Goal: Entertainment & Leisure: Consume media (video, audio)

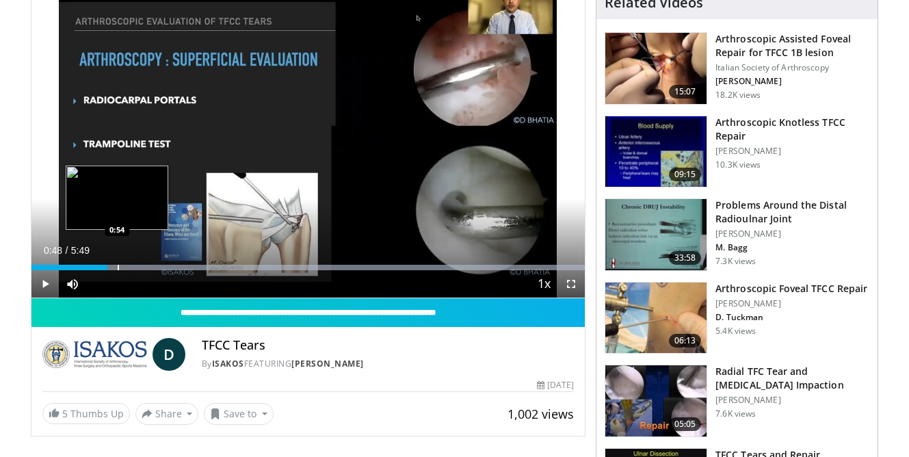
click at [117, 263] on div "Loaded : 100.00% 0:48 0:54" at bounding box center [308, 263] width 554 height 13
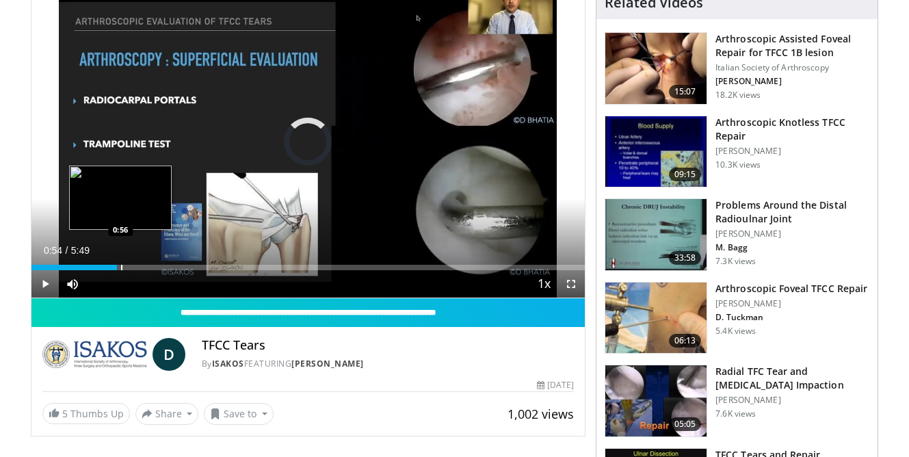
click at [122, 265] on div "Progress Bar" at bounding box center [121, 267] width 1 height 5
click at [140, 265] on div "Progress Bar" at bounding box center [140, 267] width 1 height 5
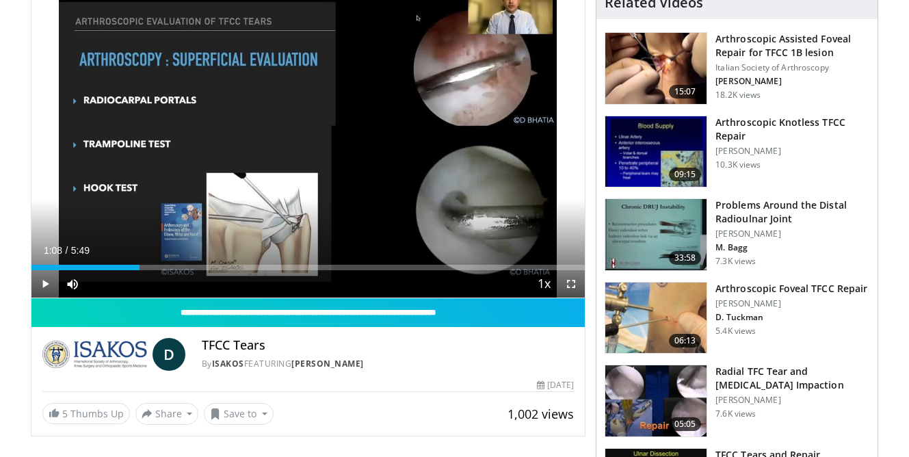
click at [43, 284] on span "Video Player" at bounding box center [44, 283] width 27 height 27
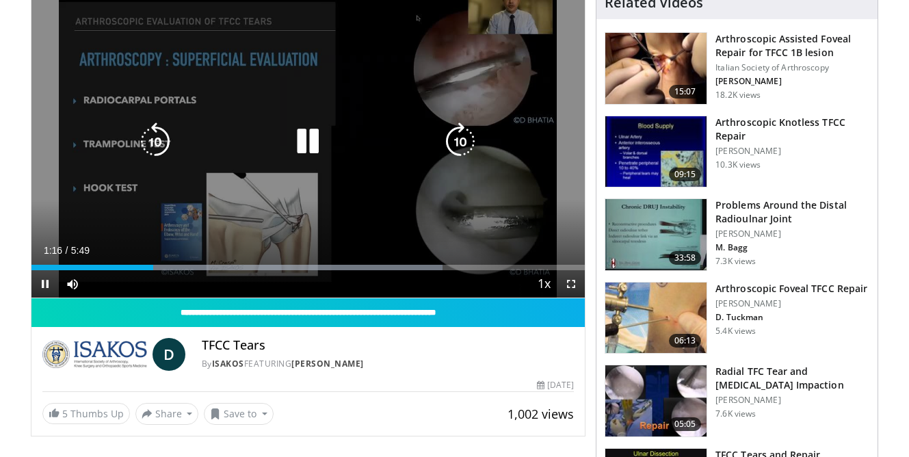
click at [304, 142] on icon "Video Player" at bounding box center [308, 141] width 38 height 38
click at [304, 146] on icon "Video Player" at bounding box center [308, 141] width 38 height 38
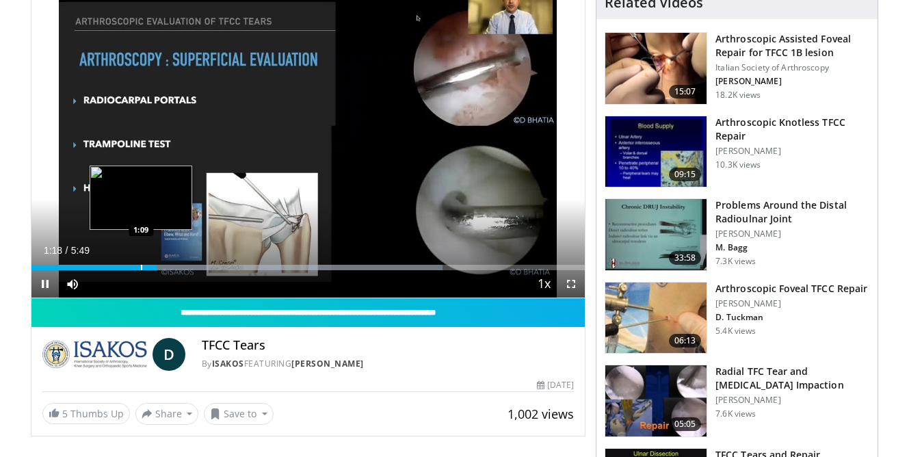
click at [141, 265] on div "Progress Bar" at bounding box center [141, 267] width 1 height 5
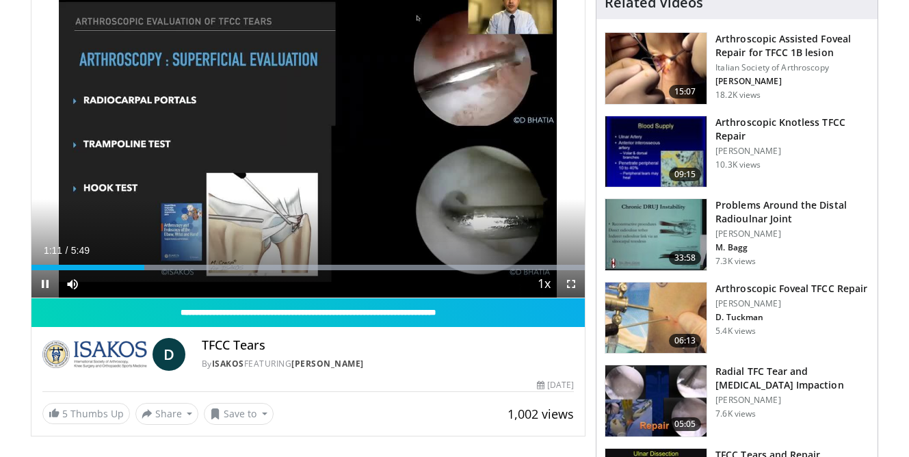
click at [569, 287] on span "Video Player" at bounding box center [571, 283] width 27 height 27
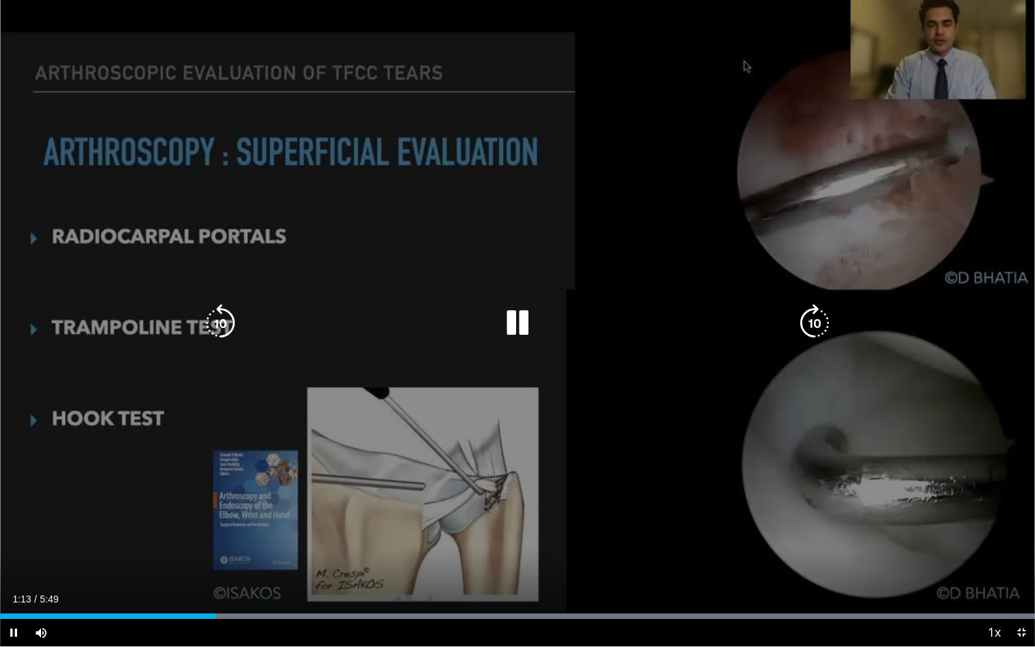
click at [614, 157] on div "10 seconds Tap to unmute" at bounding box center [517, 323] width 1035 height 646
click at [512, 330] on icon "Video Player" at bounding box center [517, 323] width 38 height 38
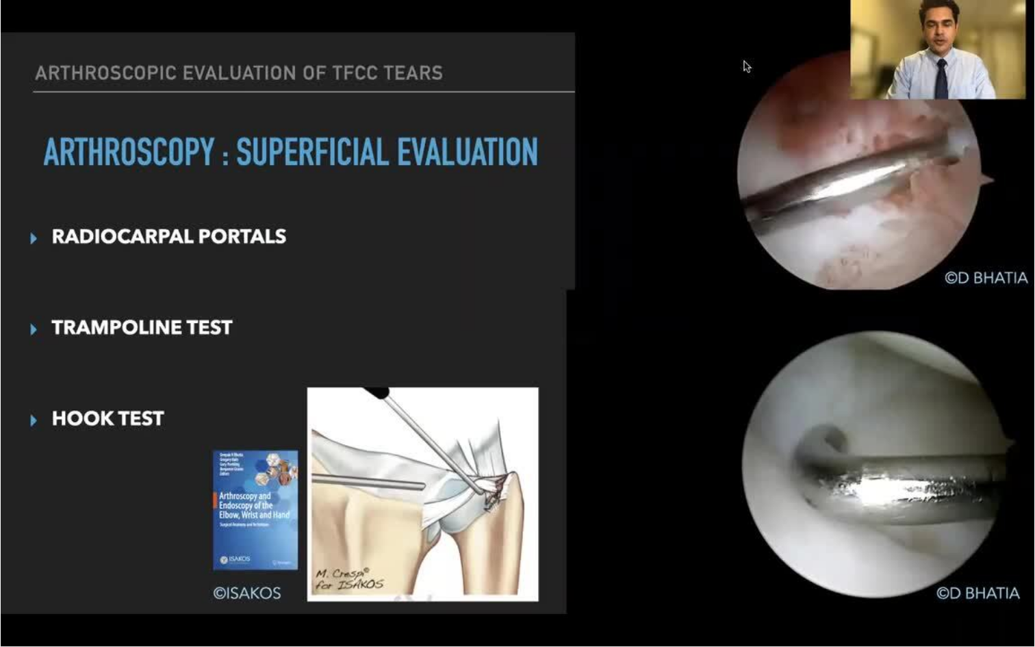
click at [512, 330] on div "10 seconds Tap to unmute" at bounding box center [517, 323] width 1035 height 646
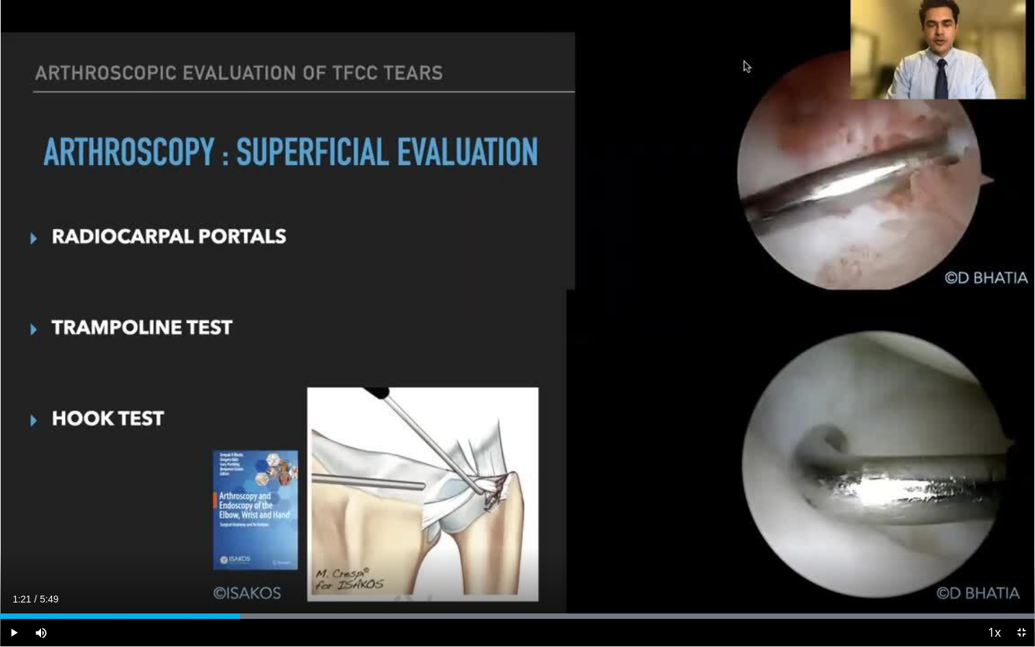
click at [512, 330] on div "10 seconds Tap to unmute" at bounding box center [517, 323] width 1035 height 646
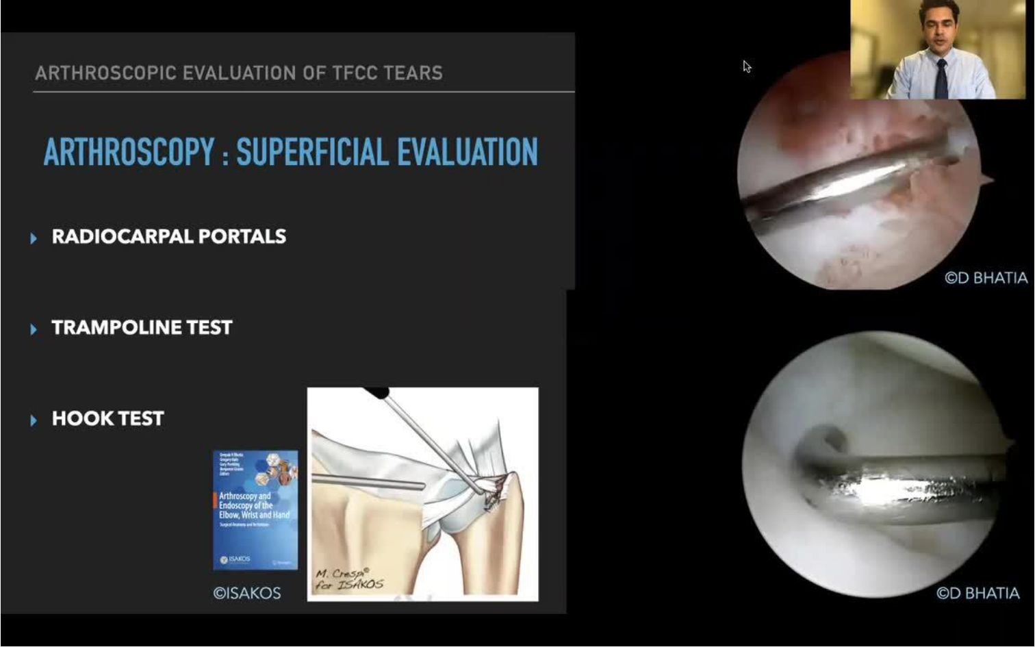
click at [511, 330] on div "10 seconds Tap to unmute" at bounding box center [517, 323] width 1035 height 646
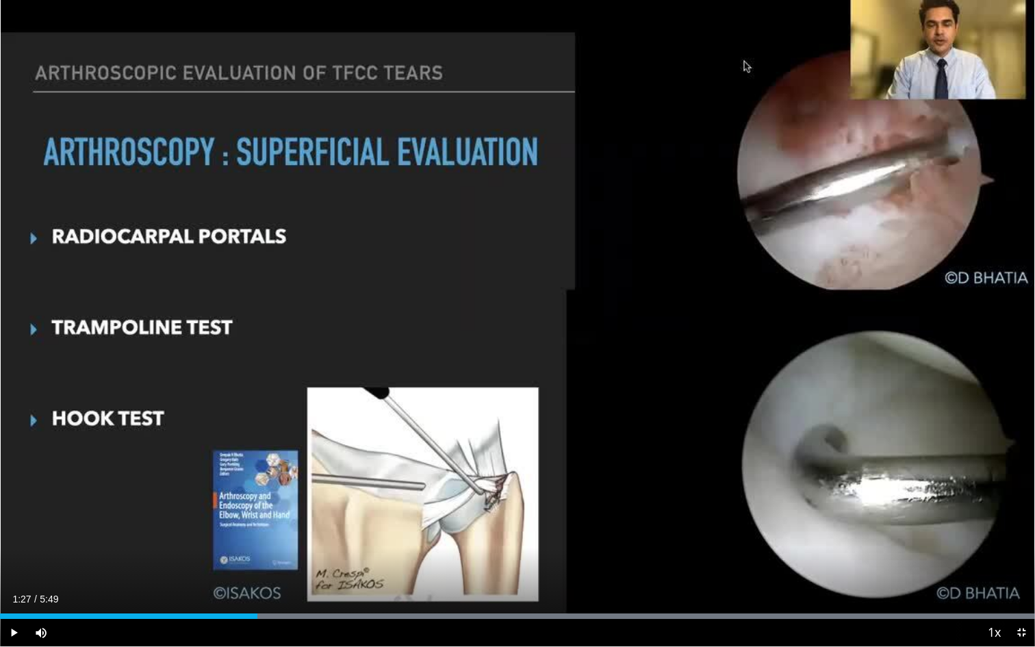
click at [511, 330] on div "10 seconds Tap to unmute" at bounding box center [517, 323] width 1035 height 646
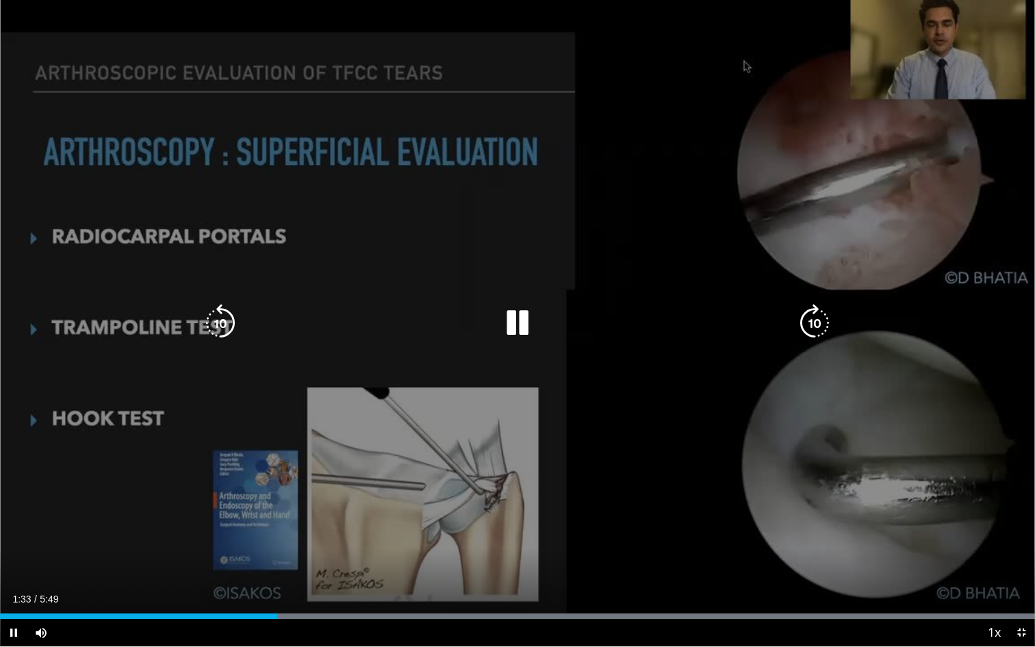
click at [511, 331] on icon "Video Player" at bounding box center [517, 323] width 38 height 38
click at [512, 331] on icon "Video Player" at bounding box center [517, 323] width 38 height 38
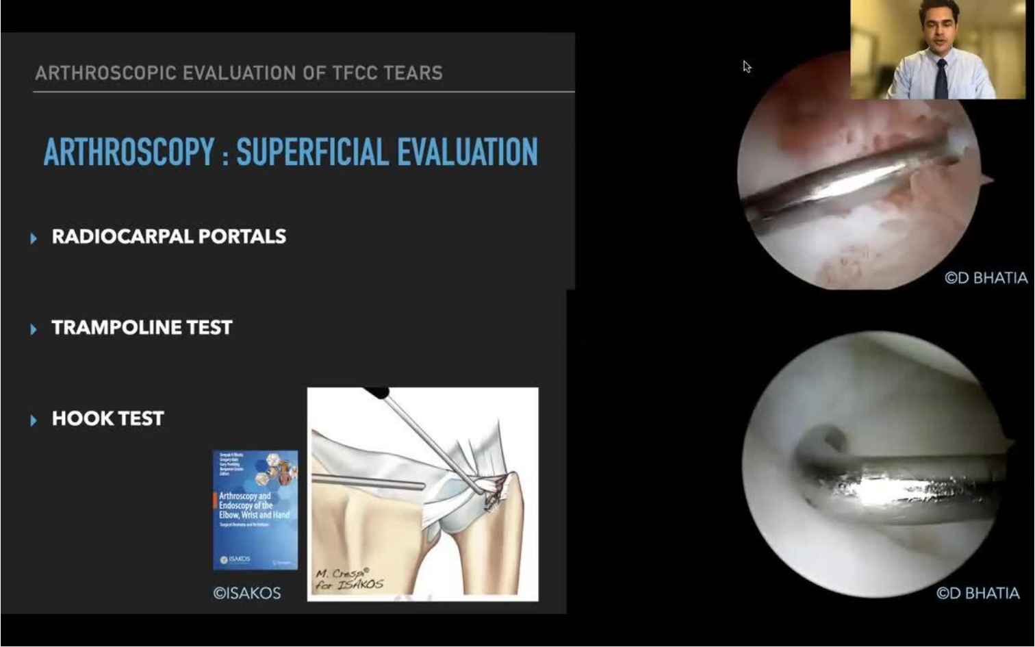
click at [513, 327] on div "10 seconds Tap to unmute" at bounding box center [517, 323] width 1035 height 646
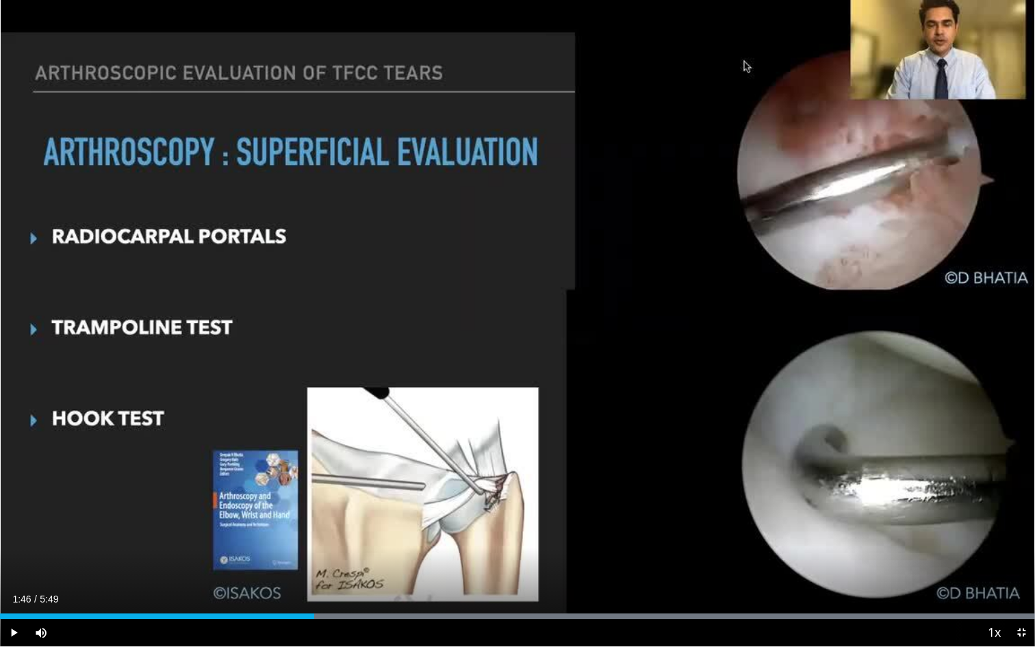
click at [513, 327] on div "10 seconds Tap to unmute" at bounding box center [517, 323] width 1035 height 646
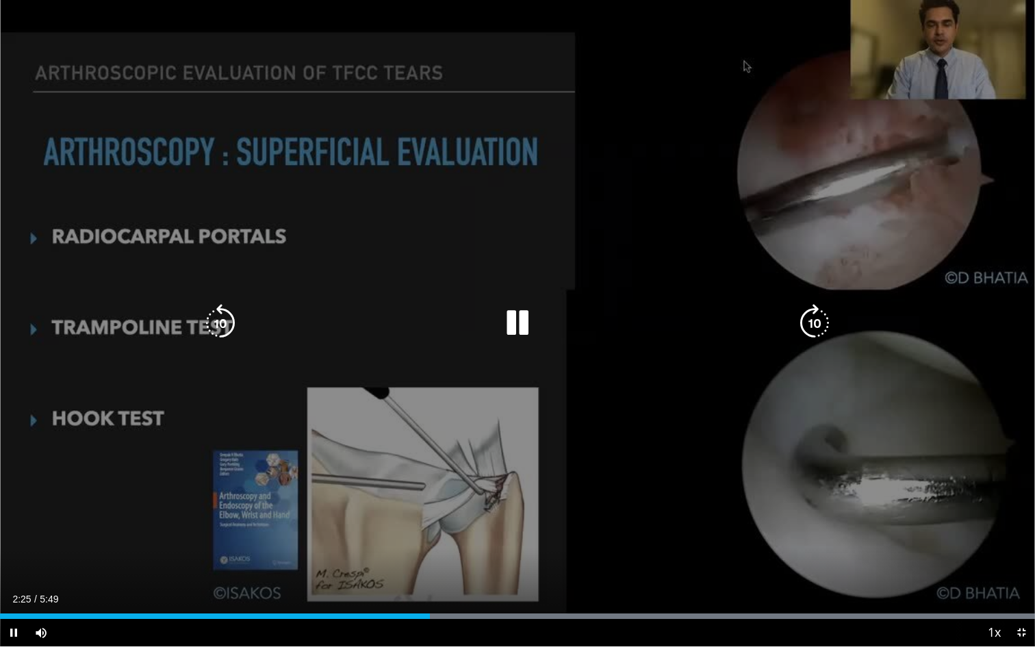
click at [511, 325] on icon "Video Player" at bounding box center [517, 323] width 38 height 38
click at [510, 323] on icon "Video Player" at bounding box center [517, 323] width 38 height 38
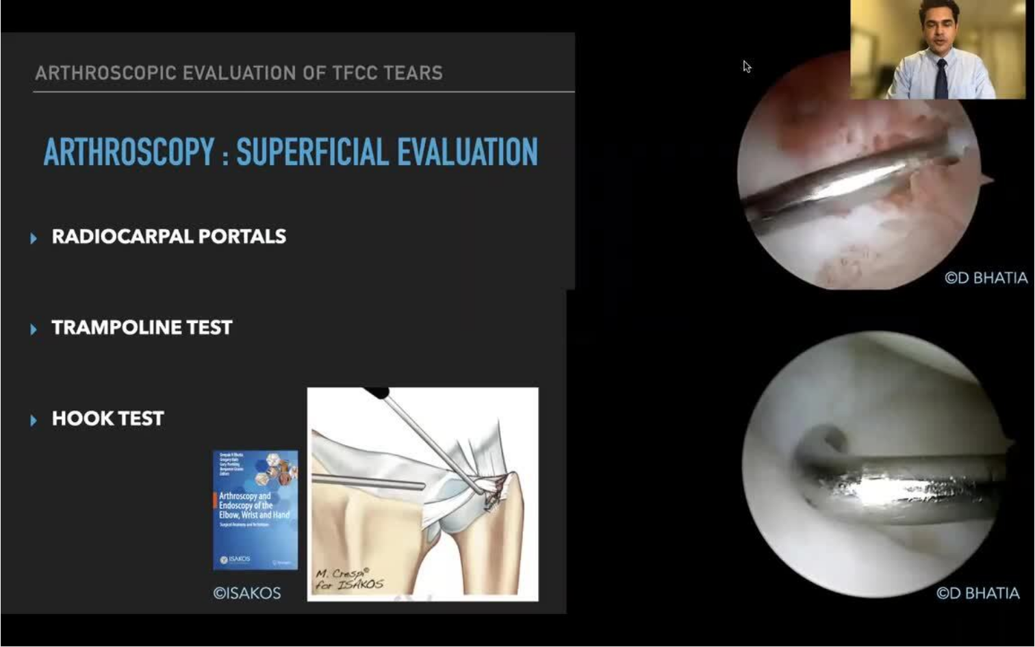
click at [510, 323] on div "10 seconds Tap to unmute" at bounding box center [517, 323] width 1035 height 646
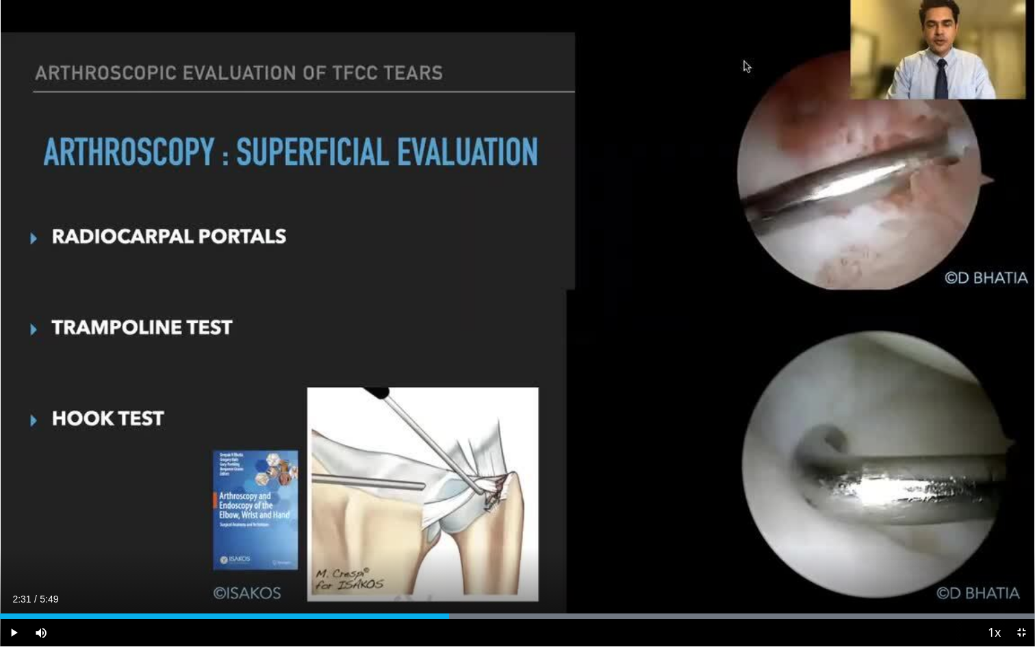
click at [510, 323] on div "10 seconds Tap to unmute" at bounding box center [517, 323] width 1035 height 646
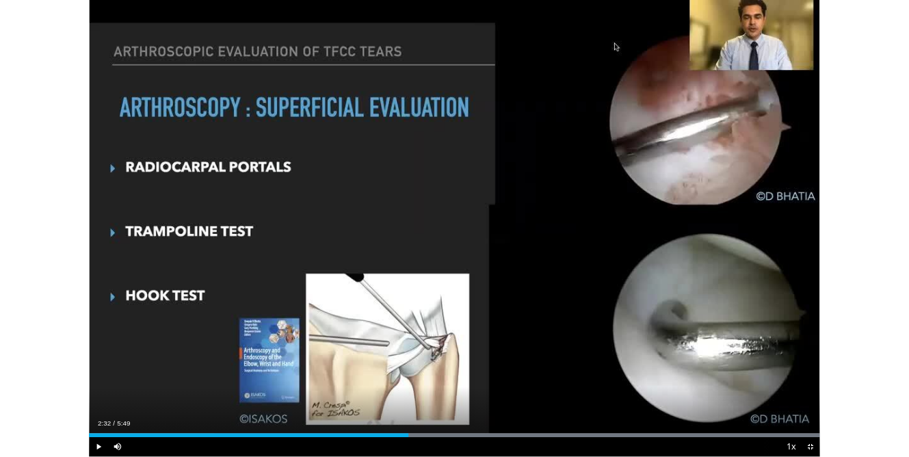
scroll to position [120, 0]
